Goal: Transaction & Acquisition: Purchase product/service

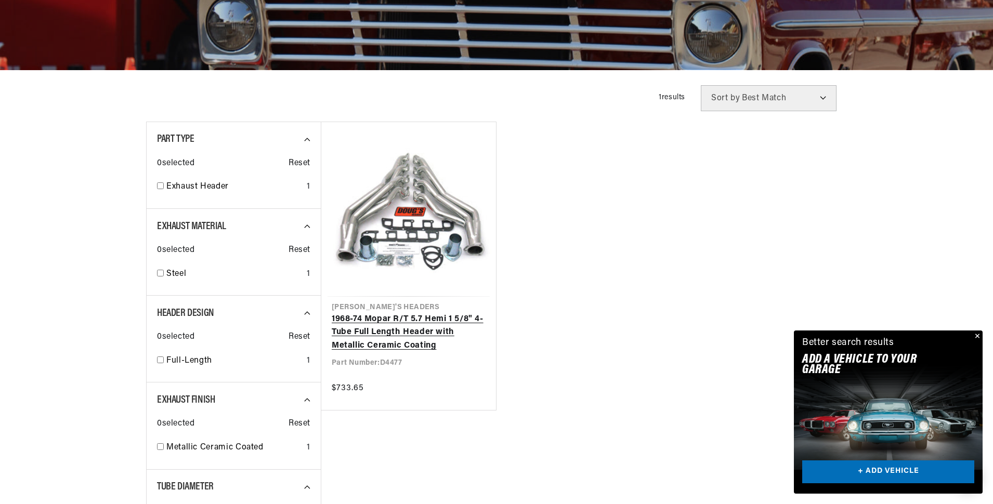
scroll to position [0, 315]
click at [407, 319] on link "1968-74 Mopar R/T 5.7 Hemi 1 5/8" 4-Tube Full Length Header with Metallic Ceram…" at bounding box center [409, 333] width 154 height 40
